Goal: Find specific page/section: Find specific page/section

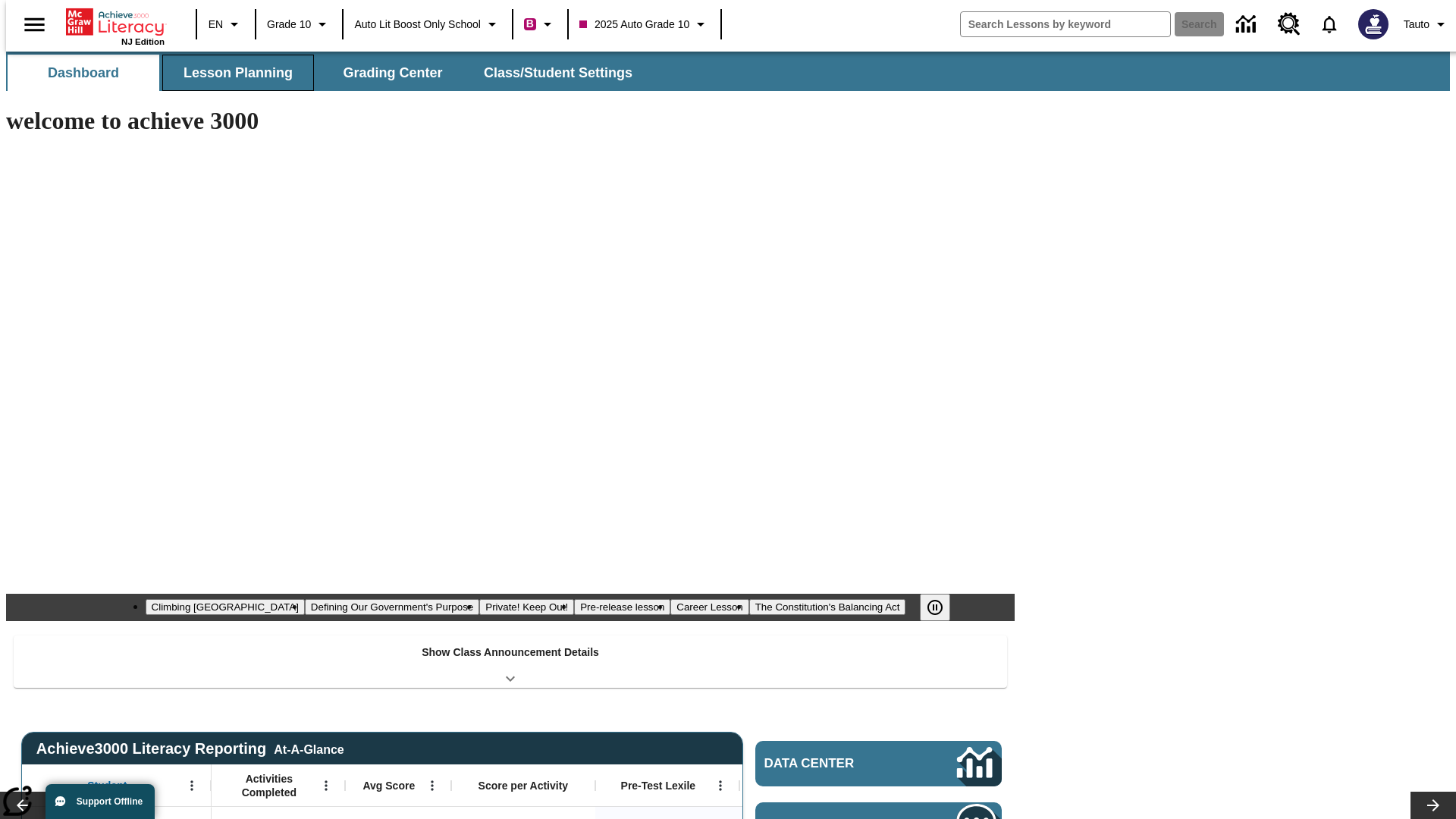
click at [232, 73] on span "Lesson Planning" at bounding box center [238, 73] width 109 height 17
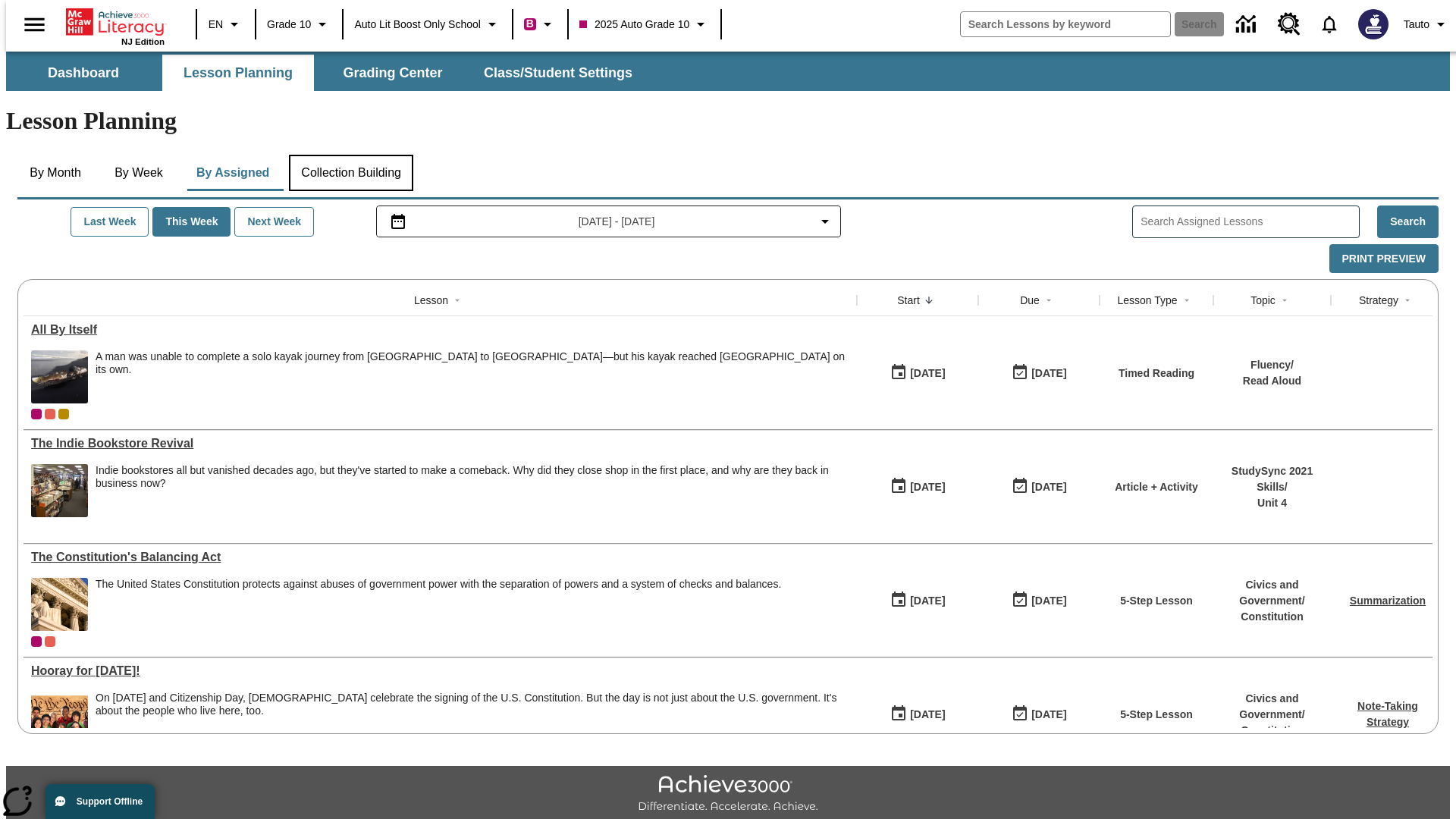
click at [350, 155] on button "Collection Building" at bounding box center [351, 173] width 124 height 36
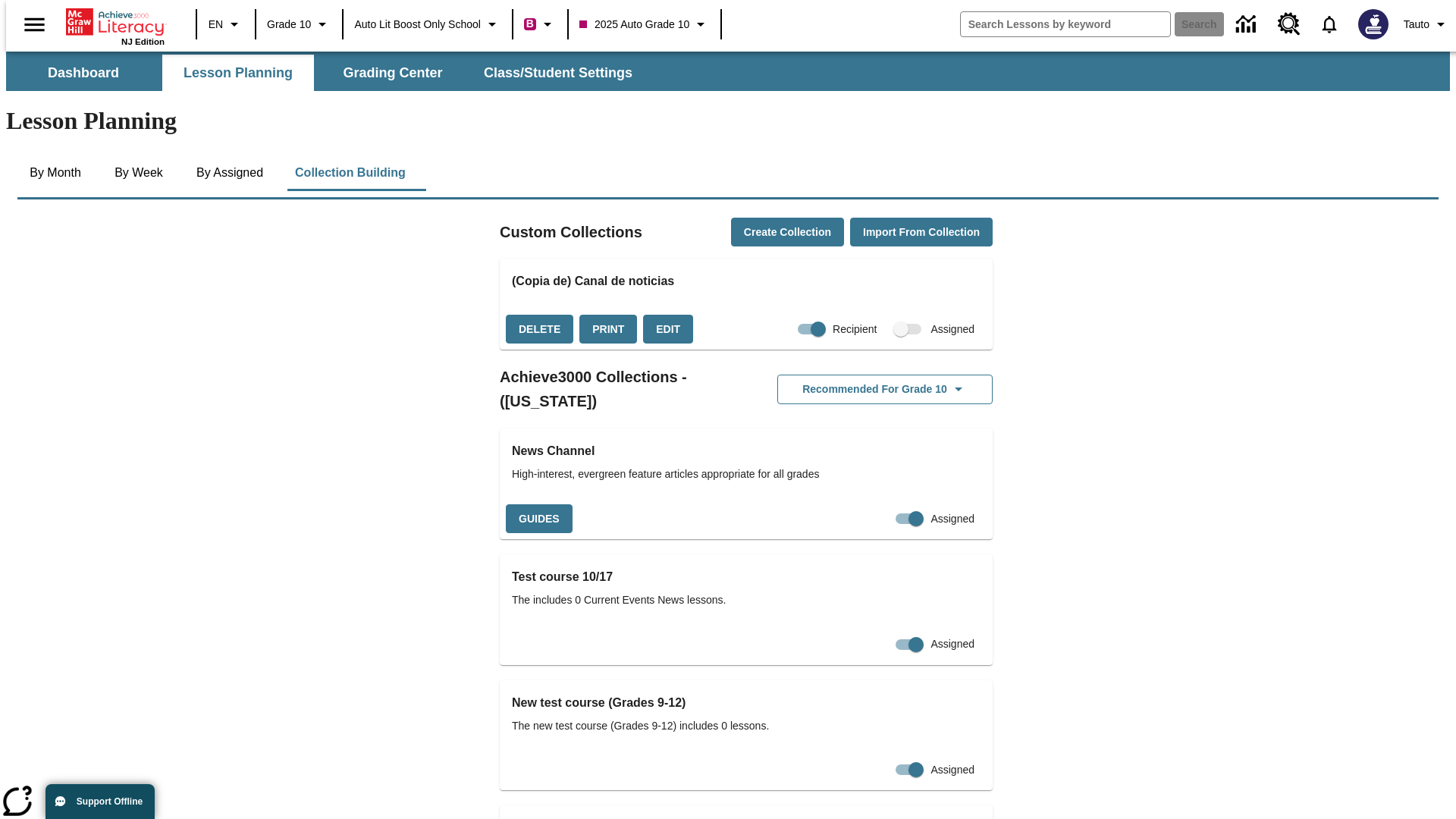
checkbox input "true"
